Goal: Task Accomplishment & Management: Use online tool/utility

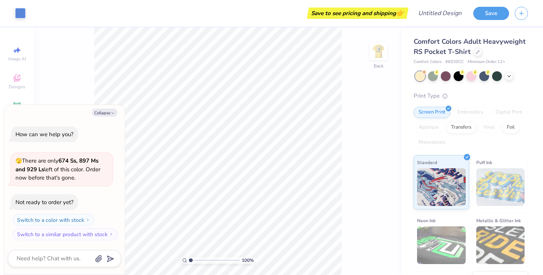
click at [79, 112] on div "Collapse" at bounding box center [64, 113] width 113 height 8
click at [77, 53] on div "100 % Back" at bounding box center [218, 151] width 368 height 247
click at [509, 75] on polyline at bounding box center [508, 76] width 3 height 2
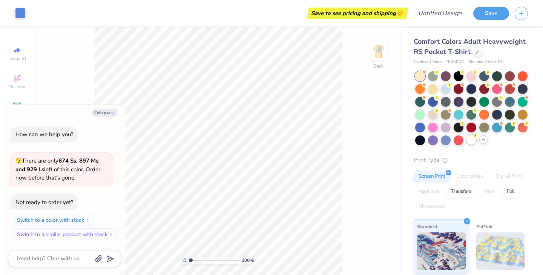
click at [472, 141] on div at bounding box center [471, 140] width 10 height 10
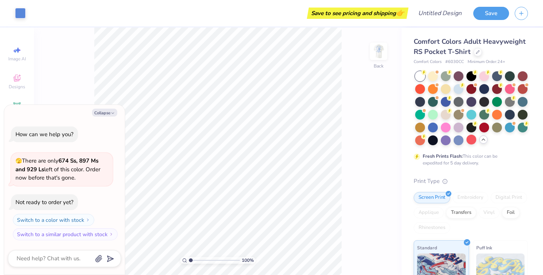
click at [501, 148] on div "Fresh Prints Flash: This color can be expedited for 5 day delivery." at bounding box center [471, 118] width 114 height 95
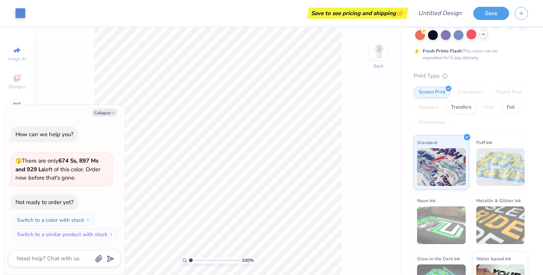
scroll to position [107, 0]
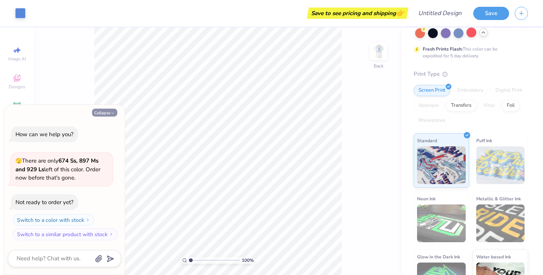
click at [111, 110] on button "Collapse" at bounding box center [104, 113] width 25 height 8
type textarea "x"
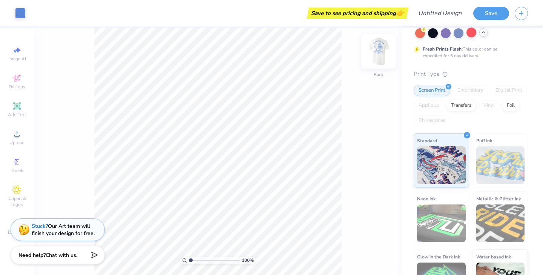
click at [376, 48] on img at bounding box center [378, 51] width 30 height 30
click at [21, 81] on div "Designs" at bounding box center [17, 81] width 26 height 22
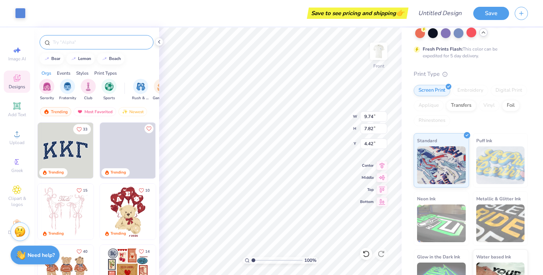
click at [102, 42] on input "text" at bounding box center [100, 42] width 96 height 8
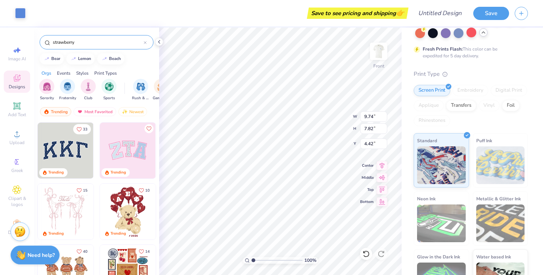
type input "strawberry"
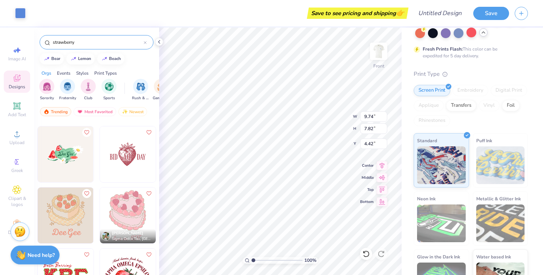
scroll to position [119, 0]
click at [126, 162] on img at bounding box center [128, 154] width 56 height 56
type input "7.42"
type input "4.83"
type input "3.00"
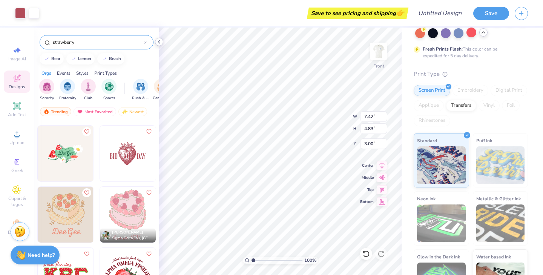
click at [159, 40] on icon at bounding box center [159, 42] width 6 height 6
